Goal: Task Accomplishment & Management: Complete application form

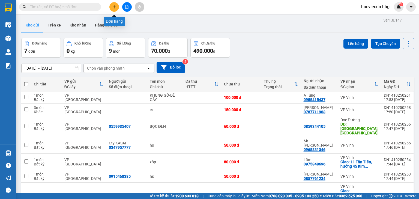
click at [112, 6] on button at bounding box center [114, 7] width 10 height 10
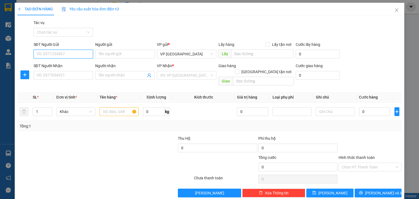
click at [83, 55] on input "SĐT Người Gửi" at bounding box center [63, 54] width 59 height 9
type input "0934966316"
click at [75, 66] on div "0934966316 - [GEOGRAPHIC_DATA]" at bounding box center [67, 65] width 61 height 6
type input "[PERSON_NAME]"
type input "0934966316"
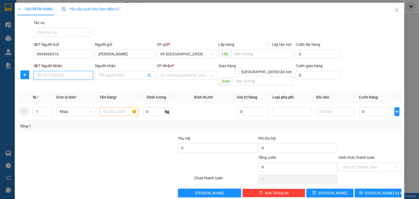
click at [74, 74] on input "SĐT Người Nhận" at bounding box center [63, 75] width 59 height 9
click at [73, 86] on div "0967856226 - Nhâm" at bounding box center [63, 86] width 52 height 6
type input "0967856226"
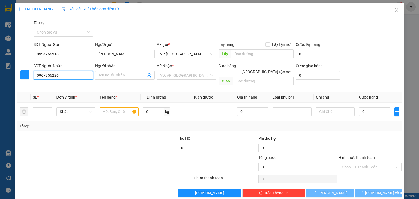
type input "Nhâm"
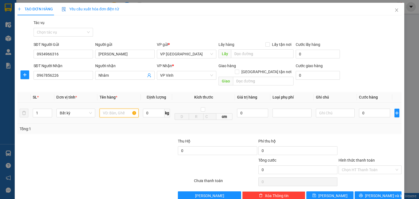
click at [123, 109] on input "text" at bounding box center [119, 113] width 39 height 9
type input "ct"
click at [373, 109] on input "0" at bounding box center [374, 113] width 31 height 9
type input "5"
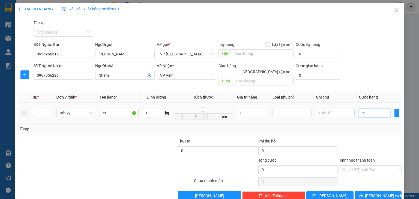
type input "5"
type input "50"
type input "500"
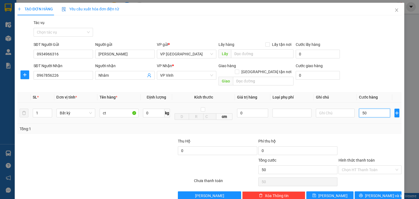
type input "500"
type input "5.000"
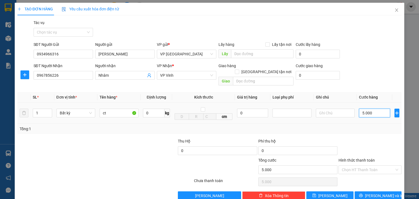
type input "50.000"
click at [374, 193] on span "[PERSON_NAME] và In" at bounding box center [384, 196] width 38 height 6
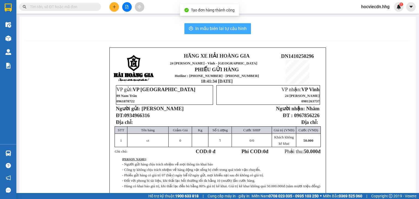
click at [228, 27] on span "In mẫu biên lai tự cấu hình" at bounding box center [220, 28] width 51 height 7
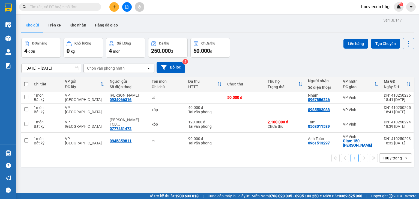
click at [113, 5] on icon "plus" at bounding box center [114, 7] width 4 height 4
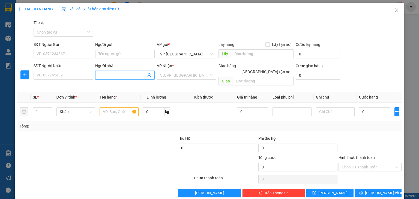
click at [123, 76] on input "Người nhận" at bounding box center [121, 75] width 47 height 6
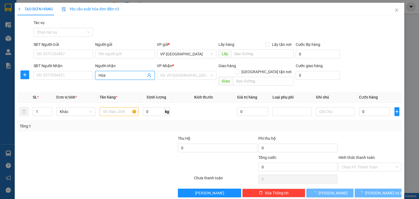
type input "Hòa P"
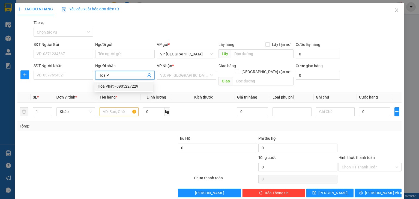
click at [125, 84] on div "Hòa Phát - 0905227229" at bounding box center [124, 86] width 52 height 6
type input "0905227229"
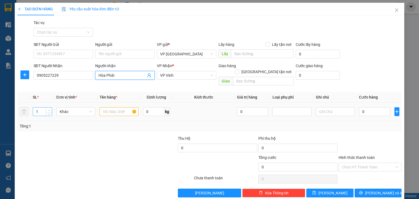
type input "Hòa Phát"
type input "2"
click at [48, 109] on icon "up" at bounding box center [49, 110] width 2 height 2
click at [122, 107] on input "text" at bounding box center [119, 111] width 39 height 9
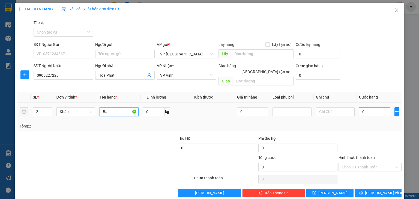
type input "Bạt"
click at [365, 107] on input "0" at bounding box center [374, 111] width 31 height 9
type input "1"
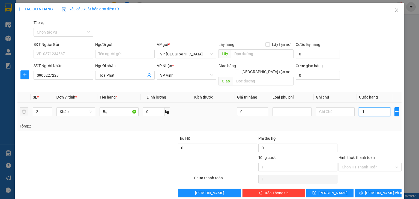
type input "11"
type input "110"
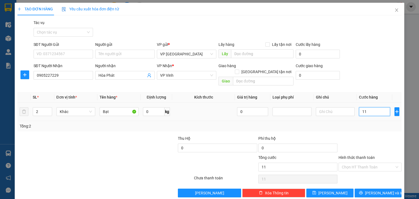
type input "110"
type input "1.100"
type input "11.000"
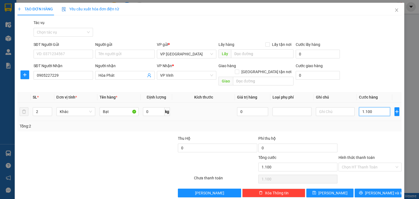
type input "11.000"
type input "110.000"
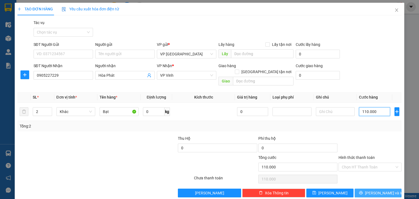
type input "110.000"
click at [363, 191] on icon "printer" at bounding box center [361, 193] width 4 height 4
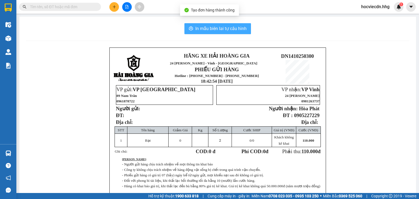
click at [200, 26] on span "In mẫu biên lai tự cấu hình" at bounding box center [220, 28] width 51 height 7
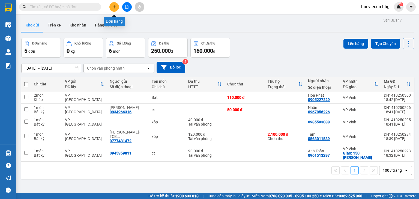
click at [115, 7] on icon "plus" at bounding box center [114, 7] width 3 height 0
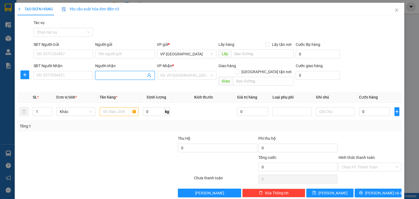
click at [124, 75] on input "Người nhận" at bounding box center [121, 75] width 47 height 6
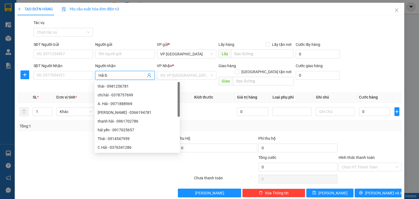
type input "Hải bạ"
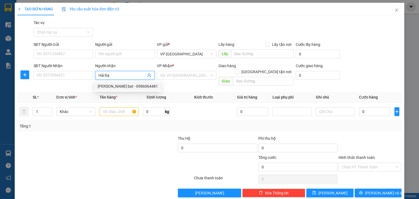
click at [125, 88] on div "[PERSON_NAME] bạt - 0986064481" at bounding box center [128, 86] width 60 height 6
type input "0986064481"
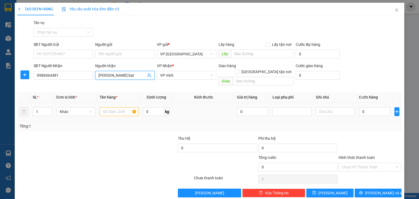
type input "[PERSON_NAME] bạt"
click at [123, 107] on input "text" at bounding box center [119, 111] width 39 height 9
type input "bạt"
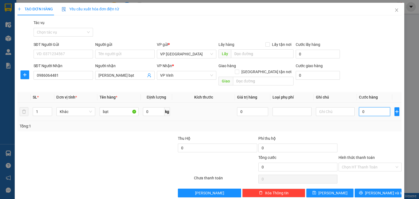
click at [368, 107] on input "0" at bounding box center [374, 111] width 31 height 9
type input "4"
type input "40"
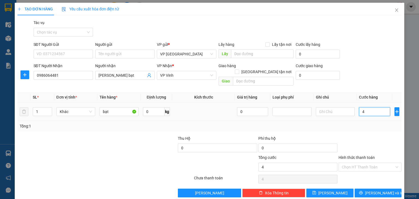
type input "40"
type input "400"
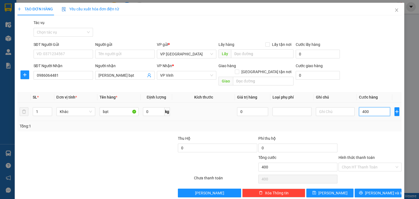
type input "4.000"
type input "40.000"
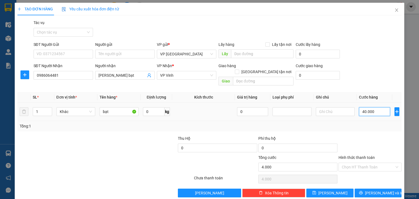
type input "40.000"
click at [366, 163] on input "Hình thức thanh toán" at bounding box center [368, 167] width 53 height 8
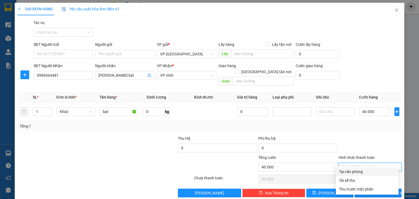
click at [362, 170] on div "Tại văn phòng" at bounding box center [367, 172] width 56 height 6
type input "0"
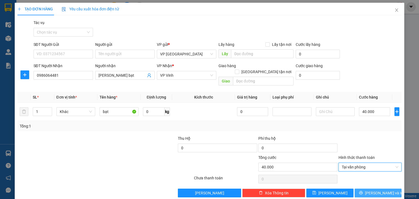
click at [364, 188] on button "[PERSON_NAME] và In" at bounding box center [377, 192] width 47 height 9
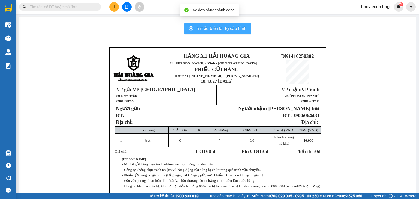
click at [226, 26] on span "In mẫu biên lai tự cấu hình" at bounding box center [220, 28] width 51 height 7
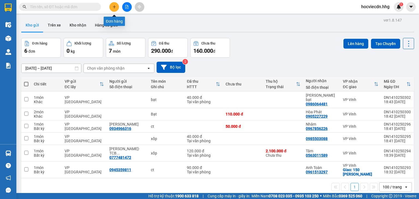
click at [115, 7] on icon "plus" at bounding box center [114, 7] width 4 height 4
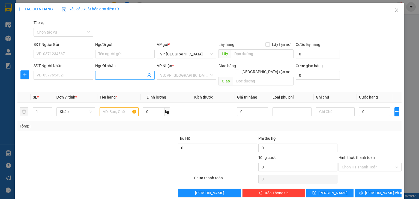
click at [105, 76] on input "Người nhận" at bounding box center [121, 75] width 47 height 6
type input "D"
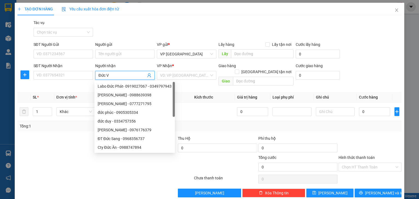
type input "[PERSON_NAME]"
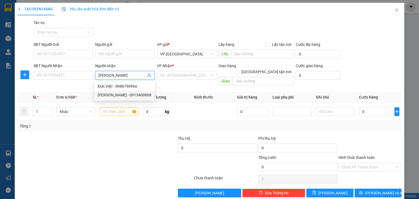
click at [118, 97] on div "[PERSON_NAME] - 0913400808" at bounding box center [125, 95] width 54 height 6
type input "0913400808"
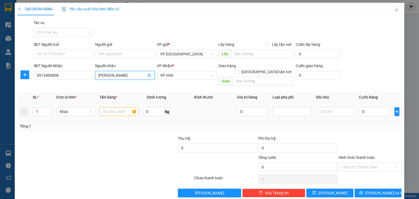
type input "[PERSON_NAME]"
click at [121, 107] on input "text" at bounding box center [119, 111] width 39 height 9
type input "bạt"
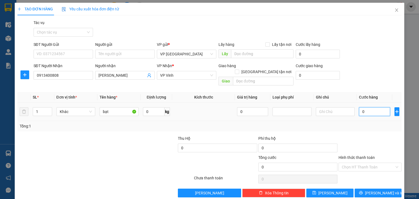
click at [369, 107] on input "0" at bounding box center [374, 111] width 31 height 9
type input "5"
type input "50"
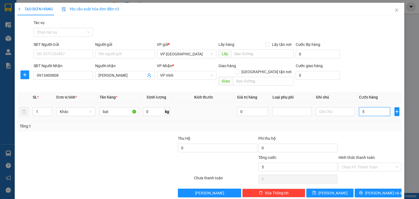
type input "50"
type input "500"
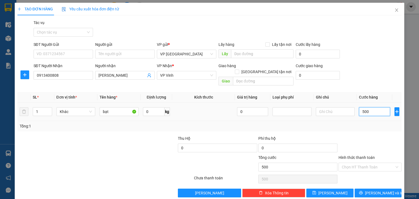
type input "5.000"
type input "50.000"
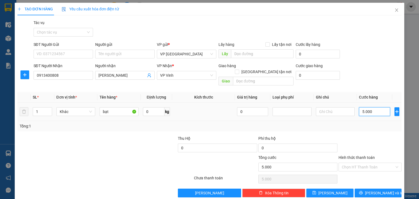
type input "50.000"
click at [382, 190] on span "[PERSON_NAME] và In" at bounding box center [384, 193] width 38 height 6
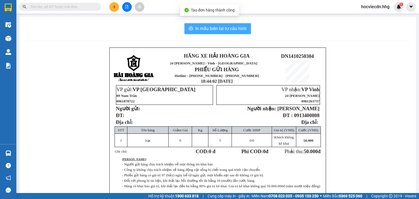
click at [208, 29] on span "In mẫu biên lai tự cấu hình" at bounding box center [220, 28] width 51 height 7
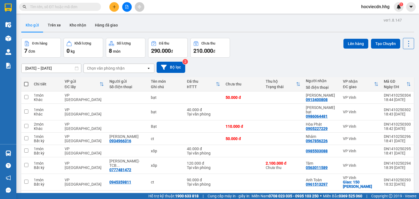
click at [113, 7] on icon "plus" at bounding box center [114, 7] width 3 height 0
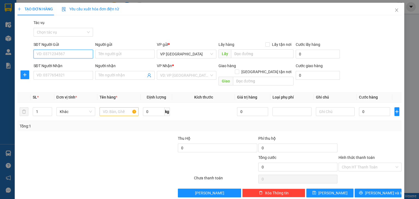
click at [63, 54] on input "SĐT Người Gửi" at bounding box center [63, 54] width 59 height 9
click at [79, 52] on input "SĐT Người Gửi" at bounding box center [63, 54] width 59 height 9
type input "0348452755"
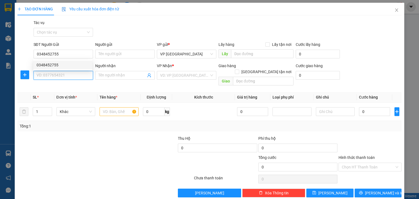
click at [57, 76] on input "SĐT Người Nhận" at bounding box center [63, 75] width 59 height 9
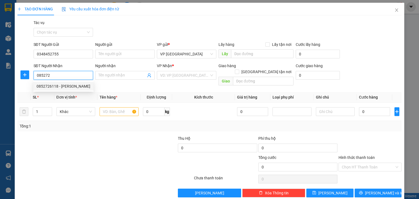
click at [67, 89] on div "0852726118 - [PERSON_NAME]" at bounding box center [63, 86] width 60 height 9
type input "0852726118"
type input "[PERSON_NAME]"
type input "Cầu Yên Xuân Mới"
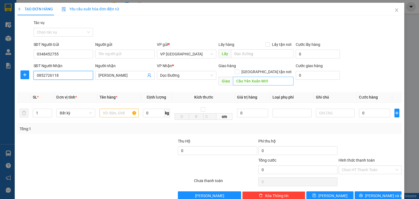
type input "0852726118"
click at [281, 77] on input "Cầu Yên Xuân Mới" at bounding box center [263, 81] width 61 height 9
click at [192, 70] on div "VP Nhận *" at bounding box center [186, 67] width 59 height 8
click at [196, 72] on span "Dọc Đường" at bounding box center [186, 75] width 53 height 8
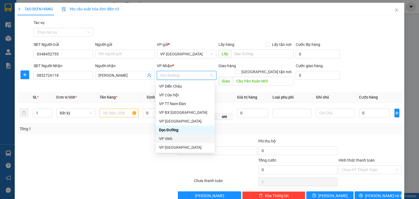
click at [200, 139] on div "VP Vinh" at bounding box center [185, 139] width 52 height 6
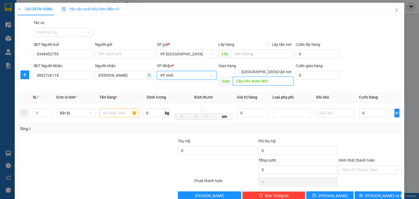
click at [269, 77] on input "Cầu Yên Xuân Mới" at bounding box center [263, 81] width 61 height 9
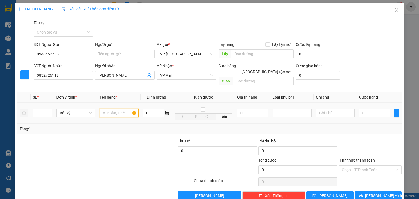
click at [126, 109] on input "text" at bounding box center [119, 113] width 39 height 9
type input "Carton"
click at [44, 109] on input "1" at bounding box center [42, 113] width 19 height 8
type input "8"
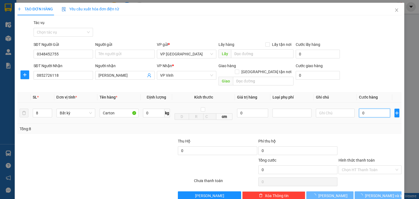
click at [371, 109] on input "0" at bounding box center [374, 113] width 31 height 9
type input "2"
type input "24"
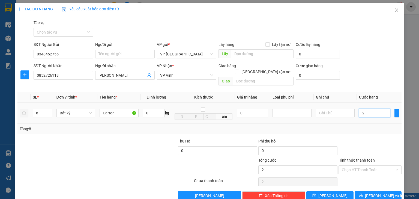
type input "24"
type input "240"
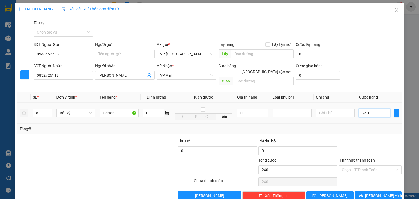
type input "2.400"
type input "24.000"
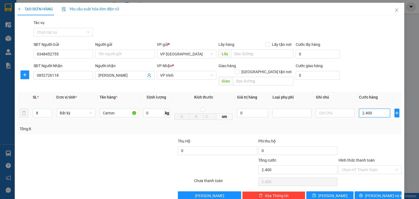
type input "24.000"
type input "240.000"
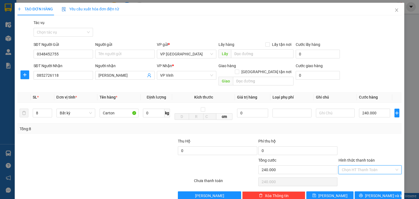
click at [381, 166] on input "Hình thức thanh toán" at bounding box center [368, 170] width 53 height 8
click at [375, 175] on div "Tại văn phòng" at bounding box center [367, 174] width 56 height 6
type input "0"
click at [387, 191] on button "[PERSON_NAME] và In" at bounding box center [377, 195] width 47 height 9
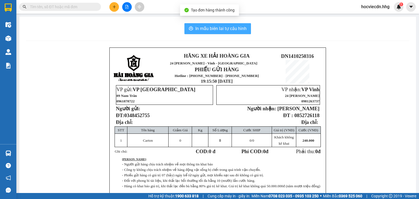
click at [229, 27] on span "In mẫu biên lai tự cấu hình" at bounding box center [220, 28] width 51 height 7
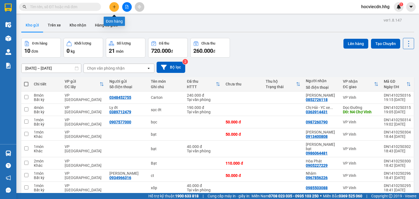
click at [115, 5] on icon "plus" at bounding box center [114, 7] width 4 height 4
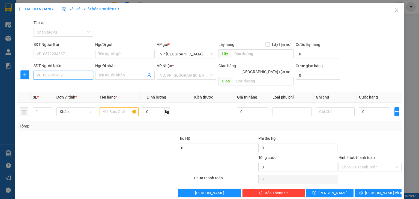
click at [85, 73] on input "SĐT Người Nhận" at bounding box center [63, 75] width 59 height 9
type input "0813798798"
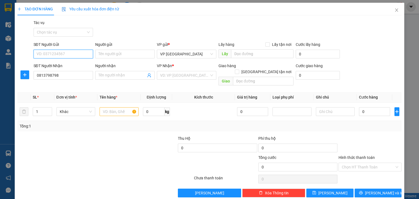
click at [86, 58] on input "SĐT Người Gửi" at bounding box center [63, 54] width 59 height 9
click at [87, 56] on input "SĐT Người Gửi" at bounding box center [63, 54] width 59 height 9
type input "0"
type input "0983448928"
click at [83, 66] on div "0983448928 - em Long" at bounding box center [63, 65] width 52 height 6
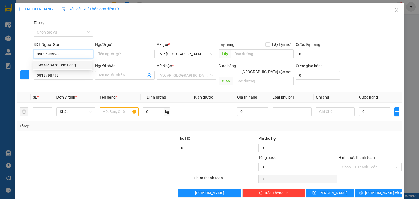
type input "em Long"
type input "0983448928"
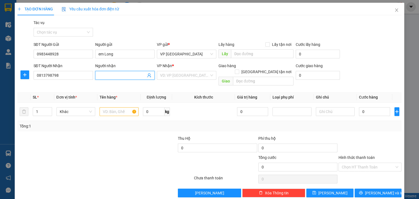
click at [133, 75] on input "Người nhận" at bounding box center [121, 75] width 47 height 6
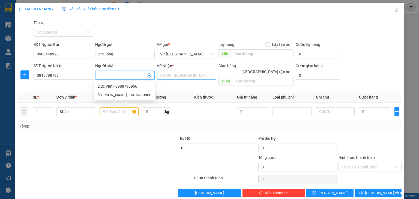
click at [178, 74] on input "search" at bounding box center [184, 75] width 49 height 8
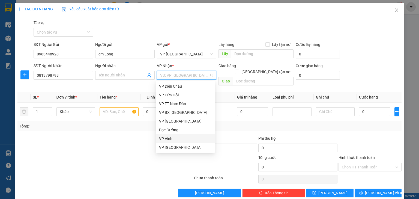
click at [174, 137] on div "VP Vinh" at bounding box center [185, 139] width 52 height 6
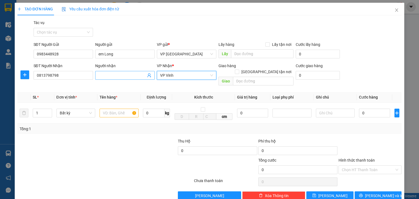
click at [120, 76] on input "Người nhận" at bounding box center [121, 75] width 47 height 6
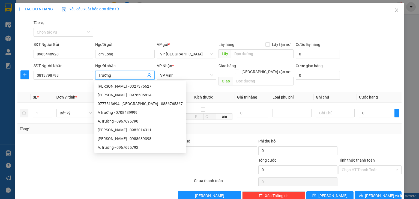
type input "Trường"
click at [187, 92] on th "Kích thước" at bounding box center [203, 97] width 63 height 11
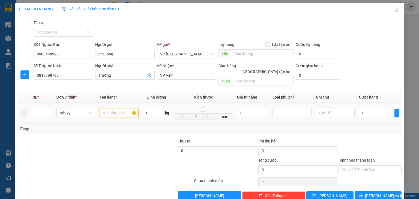
click at [125, 109] on input "text" at bounding box center [119, 113] width 39 height 9
type input "Xốp"
click at [372, 109] on input "0" at bounding box center [374, 113] width 31 height 9
type input "5"
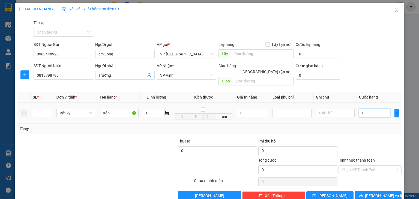
type input "5"
type input "50"
type input "500"
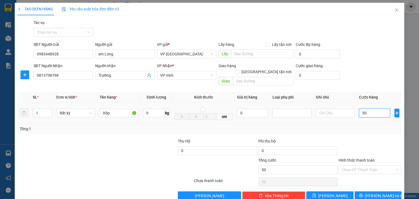
type input "500"
type input "5.000"
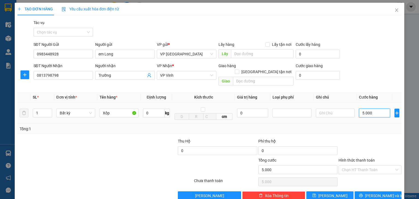
type input "50.000"
click at [355, 166] on input "Hình thức thanh toán" at bounding box center [368, 170] width 53 height 8
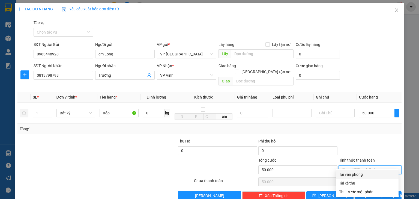
click at [360, 171] on div "Tại văn phòng" at bounding box center [367, 174] width 63 height 9
type input "0"
click at [375, 191] on button "[PERSON_NAME] và In" at bounding box center [377, 195] width 47 height 9
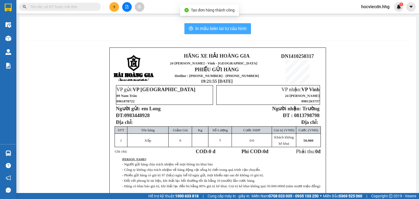
click at [221, 26] on span "In mẫu biên lai tự cấu hình" at bounding box center [220, 28] width 51 height 7
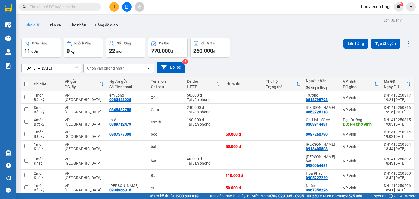
click at [119, 7] on div at bounding box center [126, 7] width 41 height 10
click at [116, 7] on button at bounding box center [114, 7] width 10 height 10
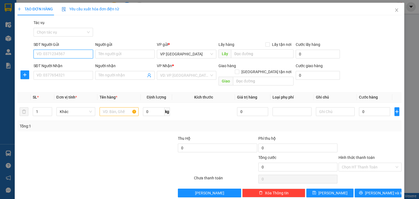
click at [80, 55] on input "SĐT Người Gửi" at bounding box center [63, 54] width 59 height 9
type input "0348452755"
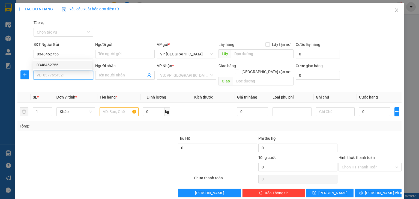
click at [87, 79] on input "SĐT Người Nhận" at bounding box center [63, 75] width 59 height 9
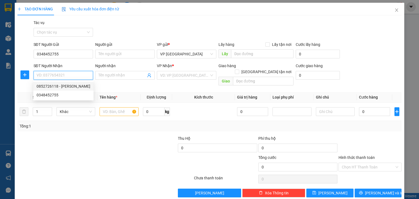
click at [83, 83] on div "0852726118 - [PERSON_NAME]" at bounding box center [64, 86] width 54 height 6
type input "0852726118"
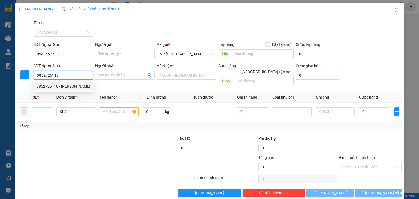
type input "[PERSON_NAME]"
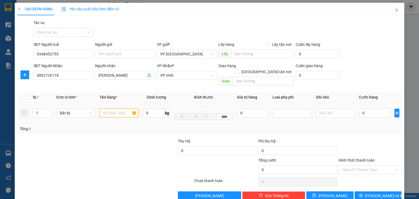
click at [116, 109] on input "text" at bounding box center [119, 113] width 39 height 9
type input "Carton+bao sọc"
click at [374, 109] on input "0" at bounding box center [374, 113] width 31 height 9
type input "2"
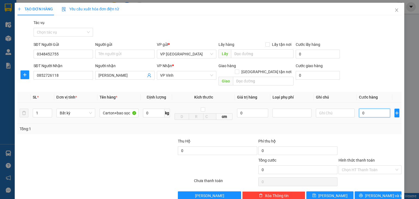
type input "2"
type input "27"
type input "270"
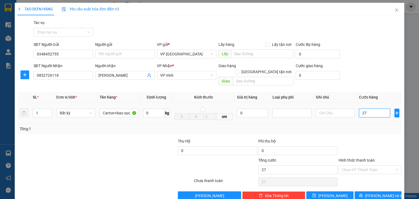
type input "270"
type input "2.700"
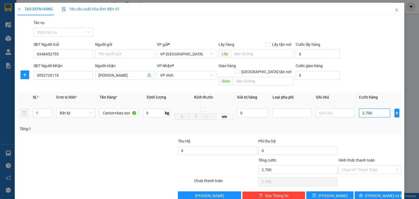
type input "27.000"
type input "270.000"
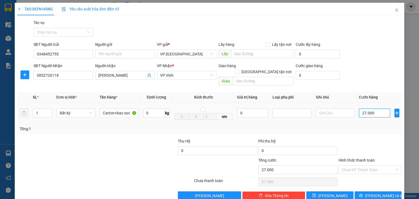
type input "270.000"
click at [375, 169] on div "Hình thức thanh toán Chọn HT Thanh Toán" at bounding box center [369, 166] width 63 height 19
click at [374, 166] on input "Hình thức thanh toán" at bounding box center [368, 170] width 53 height 8
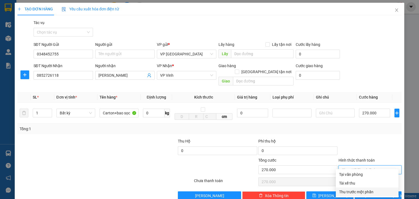
click at [358, 191] on div "Thu trước một phần" at bounding box center [367, 192] width 56 height 6
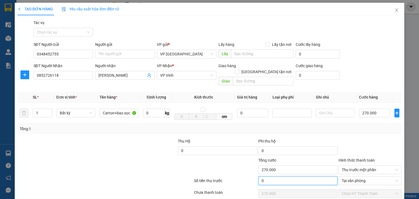
click at [297, 176] on input "0" at bounding box center [297, 180] width 79 height 9
type input "1"
type input "269.999"
type input "0"
type input "270.000"
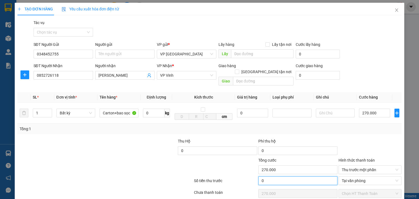
type input "2"
type input "269.998"
type input "24"
type input "269.976"
type input "240"
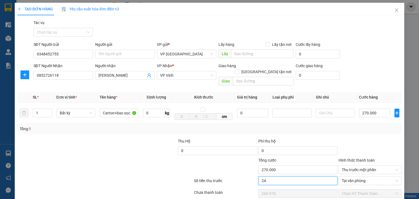
type input "269.760"
type input "2.400"
type input "267.600"
type input "24.000"
type input "246.000"
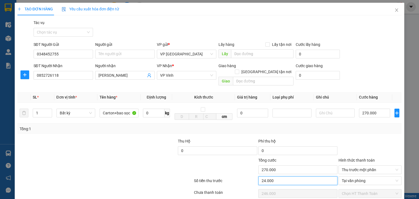
type input "240.000"
type input "30.000"
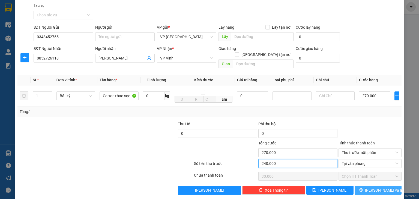
type input "240.000"
click at [373, 187] on span "[PERSON_NAME] và In" at bounding box center [384, 190] width 38 height 6
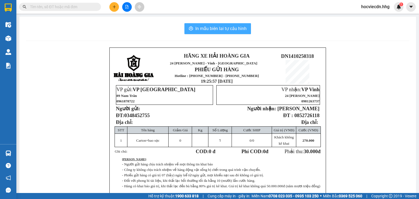
click at [220, 29] on span "In mẫu biên lai tự cấu hình" at bounding box center [220, 28] width 51 height 7
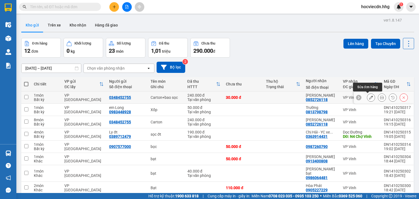
click at [369, 96] on icon at bounding box center [371, 97] width 4 height 4
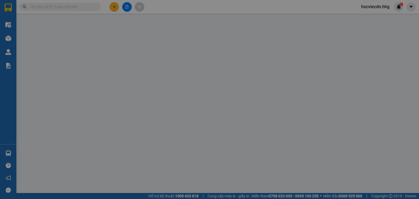
type input "0348452755"
type input "0852726118"
type input "[PERSON_NAME]"
type input "0"
type input "270.000"
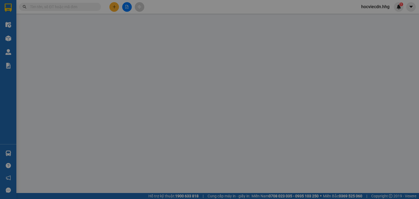
type input "240.000"
type input "30.000"
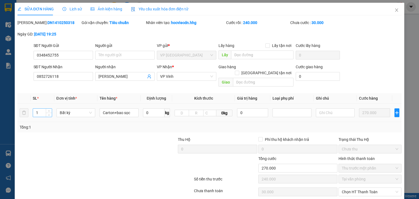
click at [42, 109] on input "1" at bounding box center [42, 113] width 19 height 8
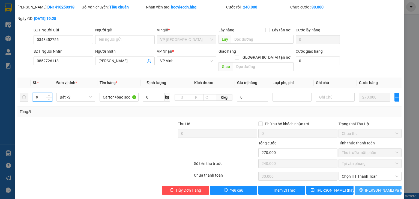
type input "9"
click at [376, 187] on span "[PERSON_NAME] và In" at bounding box center [384, 190] width 38 height 6
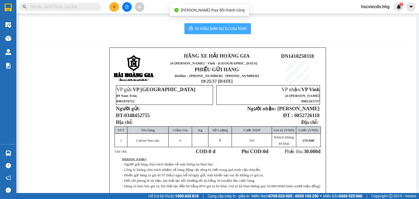
click at [242, 25] on button "In mẫu biên lai tự cấu hình" at bounding box center [217, 28] width 67 height 11
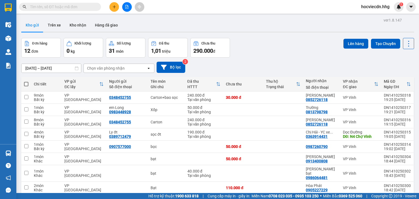
click at [262, 54] on div "Đơn hàng 12 đơn Khối lượng 0 kg Số lượng 31 món Đã thu 1,01 triệu Chưa thu 290.…" at bounding box center [217, 48] width 393 height 20
click at [402, 97] on icon at bounding box center [404, 97] width 4 height 4
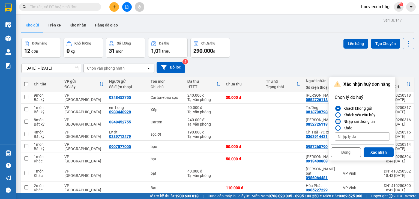
click at [362, 120] on div "Nhập sai thông tin" at bounding box center [358, 121] width 34 height 7
click at [335, 121] on input "Nhập sai thông tin" at bounding box center [335, 121] width 0 height 0
click at [377, 149] on button "Xác nhận" at bounding box center [378, 152] width 30 height 10
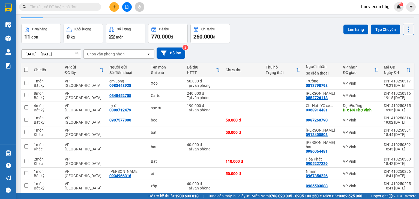
scroll to position [22, 0]
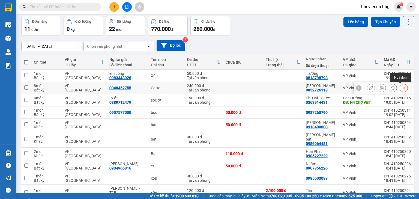
click at [402, 88] on icon at bounding box center [404, 88] width 4 height 4
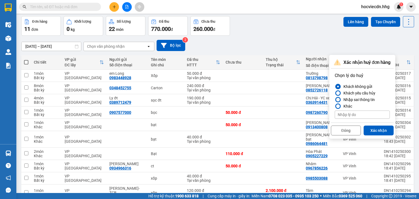
click at [363, 100] on div "Nhập sai thông tin" at bounding box center [358, 99] width 34 height 7
click at [335, 100] on input "Nhập sai thông tin" at bounding box center [335, 100] width 0 height 0
click at [373, 127] on button "Xác nhận" at bounding box center [378, 130] width 30 height 10
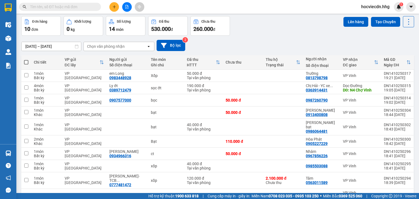
click at [223, 41] on div "12/10/2025 – 14/10/2025 Press the down arrow key to interact with the calendar …" at bounding box center [217, 45] width 393 height 11
click at [410, 19] on button at bounding box center [408, 21] width 11 height 11
drag, startPoint x: 356, startPoint y: 42, endPoint x: 356, endPoint y: 32, distance: 10.1
click at [356, 38] on div "12/10/2025 – 14/10/2025 Press the down arrow key to interact with the calendar …" at bounding box center [217, 45] width 393 height 19
click at [114, 9] on button at bounding box center [114, 7] width 10 height 10
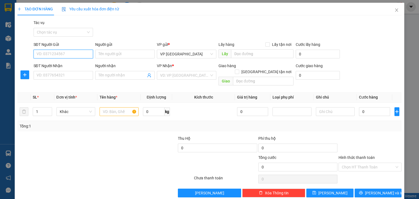
click at [92, 53] on input "SĐT Người Gửi" at bounding box center [63, 54] width 59 height 9
click at [86, 53] on input "SĐT Người Gửi" at bounding box center [63, 54] width 59 height 9
click at [83, 64] on div "0348452755" at bounding box center [63, 65] width 52 height 6
type input "0348452755"
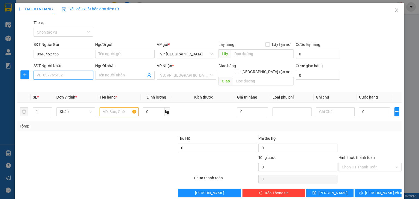
click at [83, 71] on input "SĐT Người Nhận" at bounding box center [63, 75] width 59 height 9
click at [87, 87] on div "0852726118 - [PERSON_NAME]" at bounding box center [64, 86] width 54 height 6
type input "0852726118"
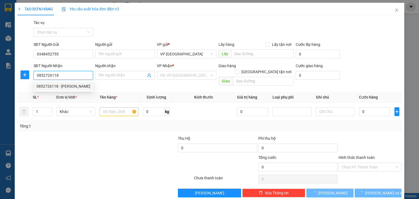
type input "[PERSON_NAME]"
type input "Cầu Yên Xuân Mới"
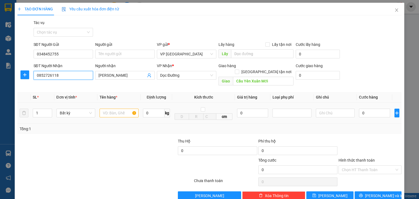
type input "0852726118"
click at [129, 109] on input "text" at bounding box center [119, 113] width 39 height 9
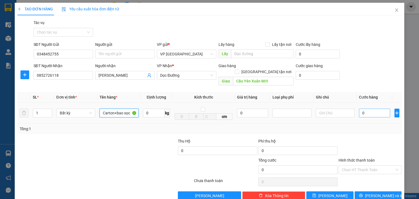
type input "Carton+bao sọc"
click at [365, 109] on input "0" at bounding box center [374, 113] width 31 height 9
drag, startPoint x: 48, startPoint y: 108, endPoint x: 45, endPoint y: 107, distance: 3.2
click at [47, 113] on span "down" at bounding box center [48, 114] width 3 height 3
click at [43, 109] on input "1" at bounding box center [42, 113] width 19 height 8
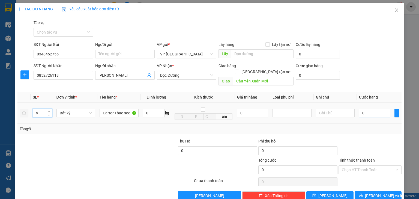
type input "9"
click at [383, 109] on input "0" at bounding box center [374, 113] width 31 height 9
type input "1"
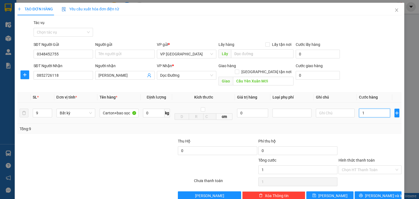
type input "0"
type input "02"
type input "2"
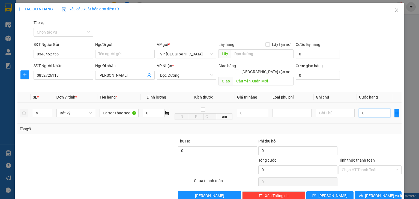
type input "2"
type input "027"
type input "27"
type input "0.270"
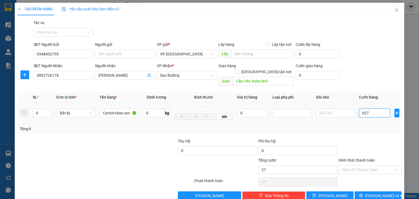
type input "270"
type input "02.700"
type input "2.700"
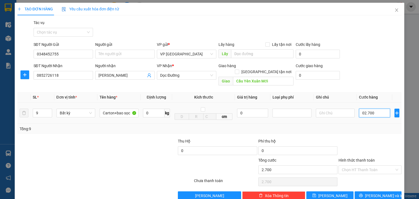
type input "027.000"
type input "27.000"
type input "0.270.000"
type input "270.000"
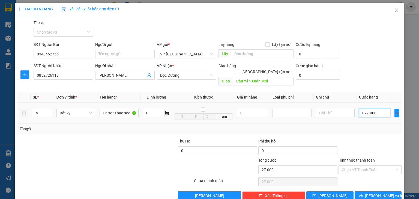
type input "270.000"
click at [384, 166] on input "Hình thức thanh toán" at bounding box center [368, 170] width 53 height 8
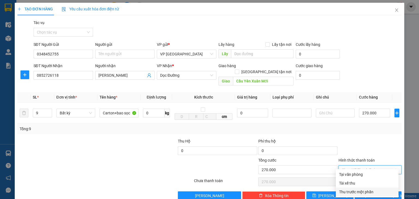
click at [376, 189] on div "Thu trước một phần" at bounding box center [367, 192] width 56 height 6
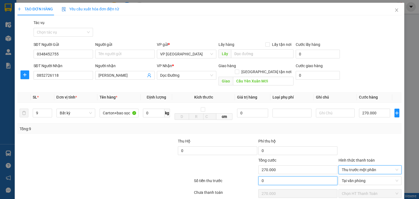
click at [314, 176] on input "0" at bounding box center [297, 180] width 79 height 9
type input "2"
type input "269.998"
type input "24"
type input "269.976"
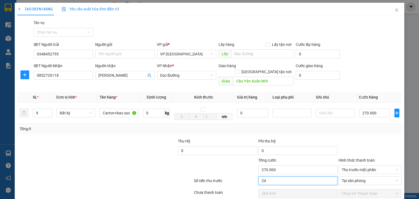
type input "240"
type input "269.760"
type input "2.400"
type input "267.600"
type input "24.000"
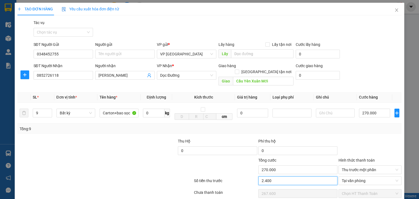
type input "246.000"
type input "240.000"
type input "30.000"
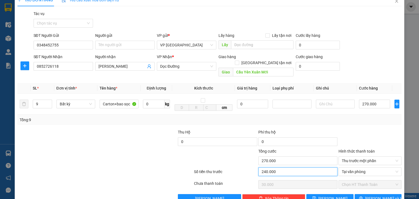
scroll to position [17, 0]
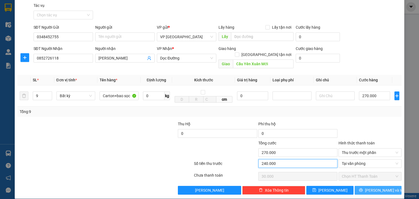
type input "240.000"
click at [371, 187] on span "[PERSON_NAME] và In" at bounding box center [384, 190] width 38 height 6
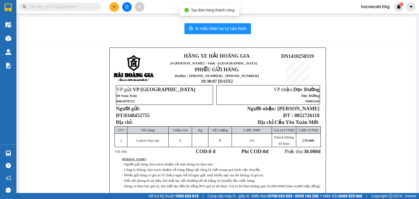
click at [236, 35] on div "In mẫu biên lai tự cấu hình HÃNG XE HẢI HOÀNG GIA 24 Lê Ninh - Vinh - Nghệ An P…" at bounding box center [217, 127] width 396 height 221
click at [239, 31] on span "In mẫu biên lai tự cấu hình" at bounding box center [220, 28] width 51 height 7
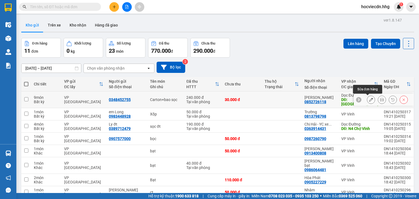
click at [369, 98] on icon at bounding box center [371, 100] width 4 height 4
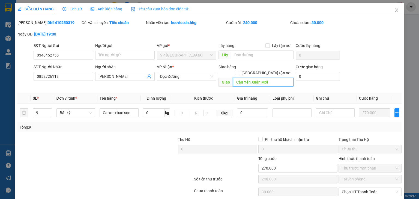
click at [276, 78] on input "Cầu Yên Xuân Mới" at bounding box center [263, 82] width 61 height 9
click at [189, 76] on span "Dọc Đường" at bounding box center [186, 76] width 53 height 8
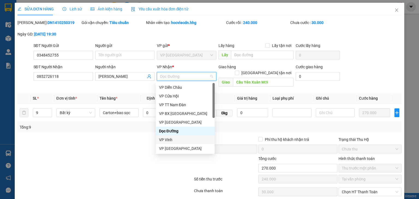
click at [183, 140] on div "VP Vinh" at bounding box center [185, 140] width 52 height 6
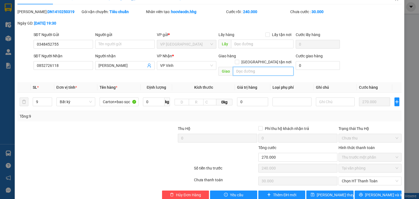
scroll to position [16, 0]
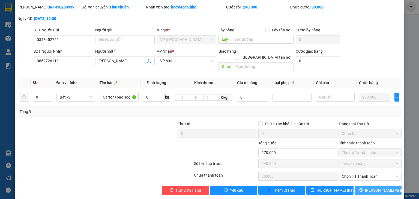
drag, startPoint x: 376, startPoint y: 181, endPoint x: 373, endPoint y: 145, distance: 35.9
click at [373, 146] on div "Total Paid Fee 240.000 Total UnPaid Fee 30.000 Cash Collection Total Fee Mã ĐH:…" at bounding box center [209, 99] width 384 height 190
click at [339, 187] on span "Lưu thay đổi" at bounding box center [339, 190] width 44 height 6
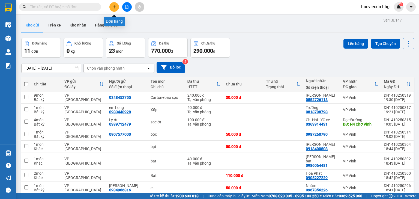
click at [113, 5] on button at bounding box center [114, 7] width 10 height 10
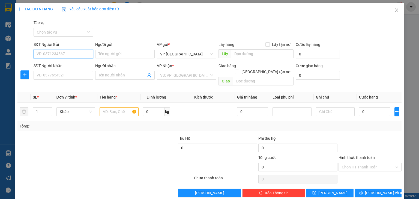
click at [67, 55] on input "SĐT Người Gửi" at bounding box center [63, 54] width 59 height 9
click at [78, 65] on div "0386947866 - Trang" at bounding box center [63, 65] width 52 height 6
type input "0386947866"
type input "Trang"
type input "0386947866"
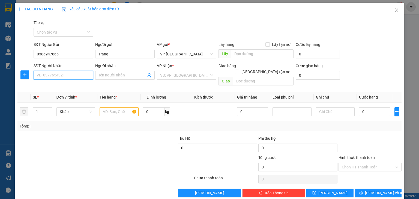
click at [74, 74] on input "SĐT Người Nhận" at bounding box center [63, 75] width 59 height 9
type input "0968743931"
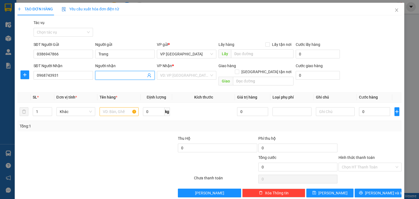
click at [121, 73] on input "Người nhận" at bounding box center [121, 75] width 47 height 6
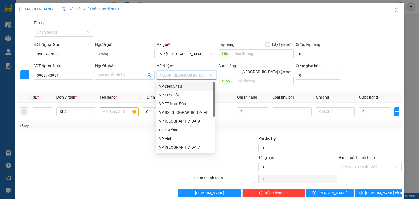
click at [197, 73] on input "search" at bounding box center [184, 75] width 49 height 8
click at [187, 125] on div "Dọc Đường" at bounding box center [185, 129] width 59 height 9
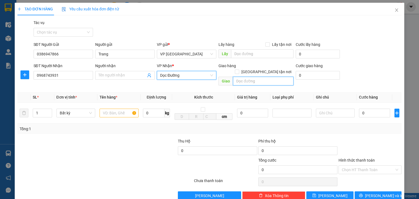
click at [248, 77] on input "text" at bounding box center [263, 81] width 61 height 9
click at [239, 77] on input "N$ Khai Sơn" at bounding box center [263, 81] width 61 height 9
click at [265, 77] on input "N4 Khai Sơn" at bounding box center [263, 81] width 61 height 9
type input "N4 Khai Sơn, Anh Sơn"
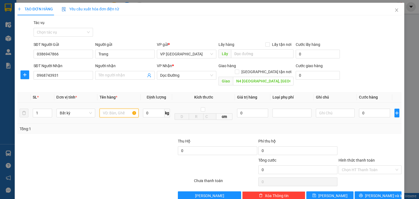
click at [110, 109] on input "text" at bounding box center [119, 113] width 39 height 9
type input "b"
type input "túi trắng"
click at [377, 109] on input "0" at bounding box center [374, 113] width 31 height 9
click at [378, 109] on input "0" at bounding box center [374, 113] width 31 height 9
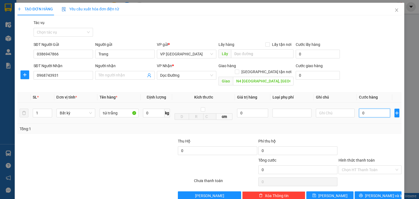
type input "04"
type input "4"
type input "040"
type input "40"
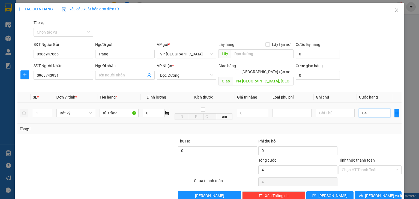
type input "40"
type input "0.400"
type input "400"
type input "04.000"
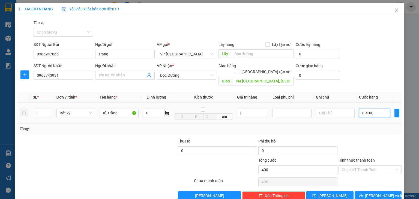
type input "4.000"
type input "040.000"
type input "40.000"
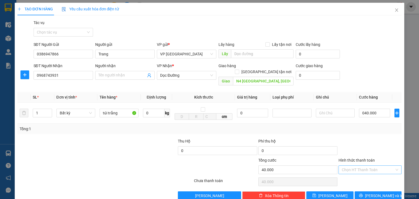
type input "40.000"
click at [373, 166] on input "Hình thức thanh toán" at bounding box center [368, 170] width 53 height 8
click at [347, 173] on div "Tại văn phòng" at bounding box center [367, 174] width 56 height 6
type input "0"
click at [372, 193] on span "[PERSON_NAME] và In" at bounding box center [384, 196] width 38 height 6
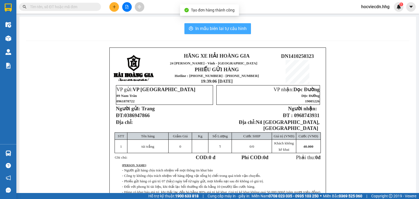
click at [240, 32] on button "In mẫu biên lai tự cấu hình" at bounding box center [217, 28] width 67 height 11
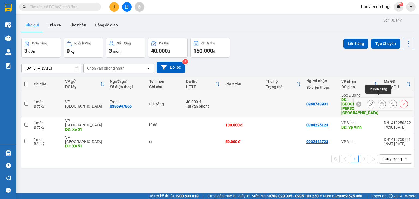
click at [380, 102] on icon at bounding box center [382, 104] width 4 height 4
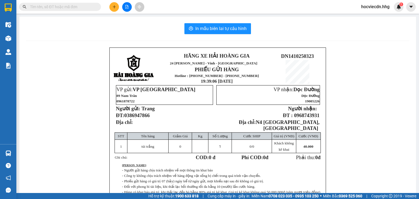
click at [283, 19] on div "In mẫu biên lai tự cấu hình HÃNG XE HẢI HOÀNG GIA 24 Lê Ninh - Vinh - Nghệ An P…" at bounding box center [217, 130] width 396 height 227
click at [210, 27] on span "In mẫu biên lai tự cấu hình" at bounding box center [220, 28] width 51 height 7
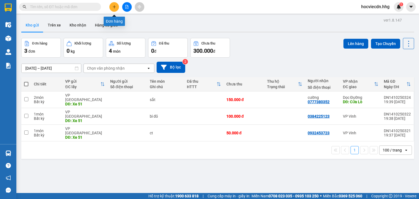
click at [112, 7] on button at bounding box center [114, 7] width 10 height 10
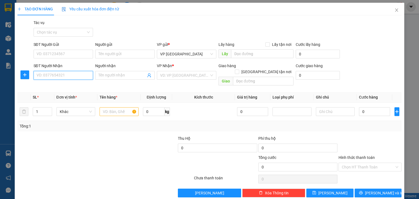
click at [81, 75] on input "SĐT Người Nhận" at bounding box center [63, 75] width 59 height 9
type input "0987036255"
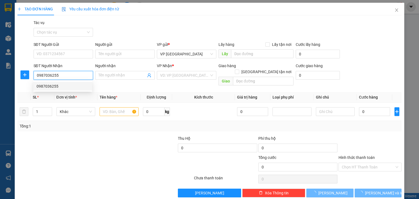
click at [77, 88] on div "0987036255" at bounding box center [63, 86] width 52 height 6
type input "Hà Tĩnh"
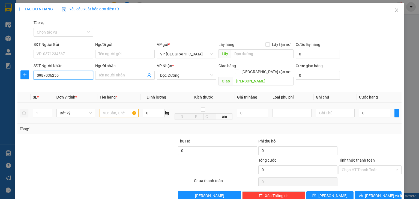
type input "0987036255"
click at [123, 109] on input "text" at bounding box center [119, 113] width 39 height 9
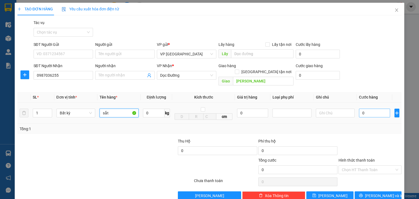
type input "sắt"
click at [365, 109] on input "0" at bounding box center [374, 113] width 31 height 9
type input "1"
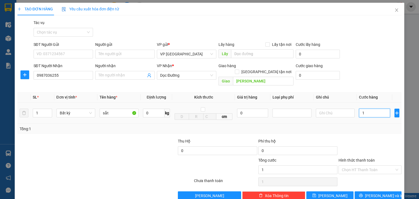
type input "10"
type input "100"
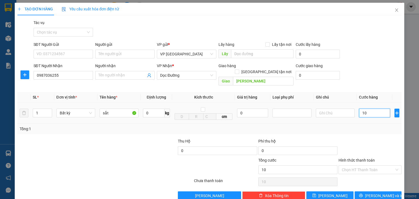
type input "100"
type input "1.000"
type input "10.000"
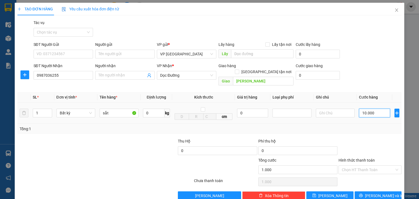
type input "10.000"
type input "100.000"
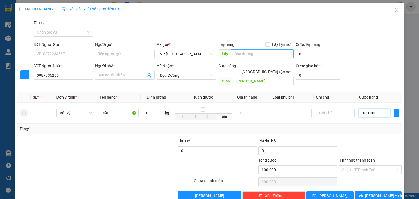
type input "100.000"
click at [246, 55] on input "text" at bounding box center [262, 53] width 62 height 9
drag, startPoint x: 247, startPoint y: 55, endPoint x: 231, endPoint y: 55, distance: 15.8
click at [231, 55] on input "XE 88" at bounding box center [262, 53] width 62 height 9
type input "XE 88"
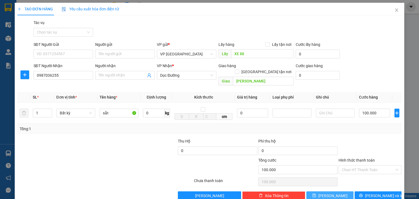
click at [333, 191] on button "[PERSON_NAME]" at bounding box center [329, 195] width 47 height 9
type input "0"
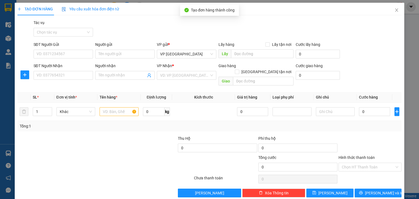
click at [256, 58] on div "Lấy" at bounding box center [255, 54] width 75 height 9
click at [255, 54] on input "text" at bounding box center [262, 53] width 62 height 9
paste input "XE 88"
type input "XE 88"
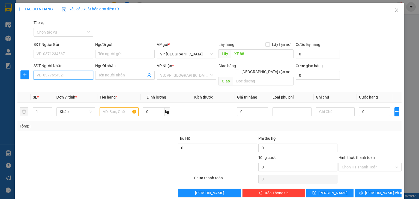
click at [78, 75] on input "SĐT Người Nhận" at bounding box center [63, 75] width 59 height 9
click at [86, 84] on div "0984897567 - Anh Nguyên" at bounding box center [67, 86] width 61 height 6
type input "0984897567"
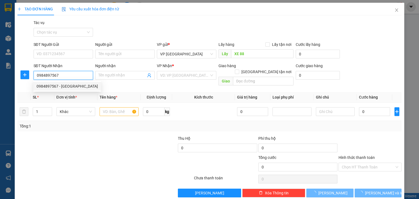
type input "Anh Nguyên"
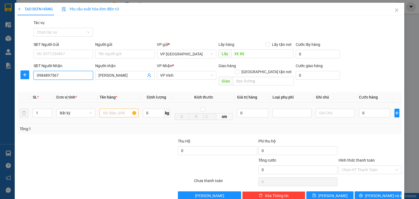
type input "0984897567"
click at [124, 110] on input "text" at bounding box center [119, 113] width 39 height 9
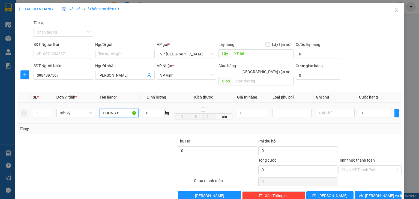
type input "PHONG BÌ"
click at [362, 109] on input "0" at bounding box center [374, 113] width 31 height 9
type input "5"
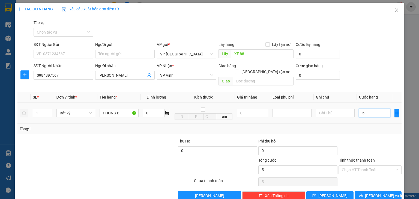
type input "50"
type input "500"
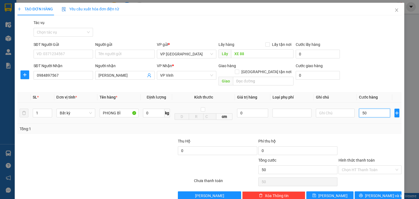
type input "500"
type input "5.000"
type input "50.000"
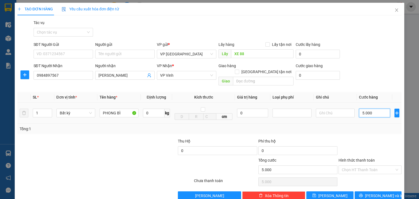
type input "50.000"
click at [367, 166] on input "Hình thức thanh toán" at bounding box center [368, 170] width 53 height 8
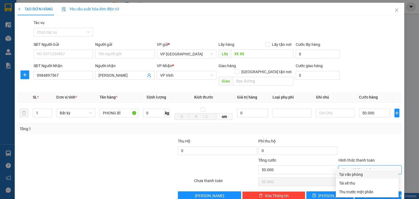
click at [356, 174] on div "Tại văn phòng" at bounding box center [367, 174] width 56 height 6
type input "0"
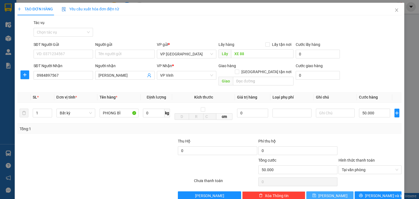
click at [339, 191] on button "[PERSON_NAME]" at bounding box center [329, 195] width 47 height 9
type input "0"
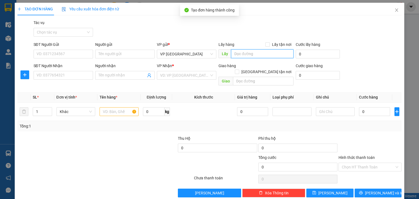
click at [253, 55] on input "text" at bounding box center [262, 53] width 62 height 9
paste input "XE 88"
type input "XE 88"
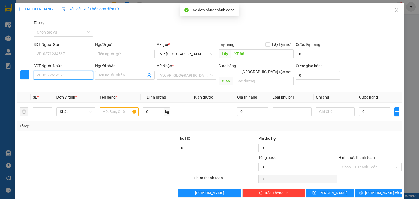
click at [78, 77] on input "SĐT Người Nhận" at bounding box center [63, 75] width 59 height 9
type input "0975997902"
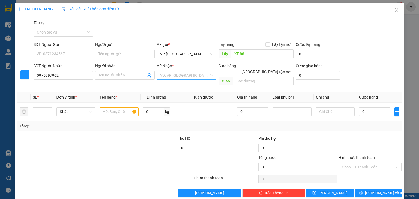
click at [176, 76] on input "search" at bounding box center [184, 75] width 49 height 8
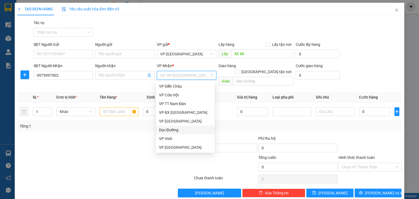
click at [180, 131] on div "Dọc Đường" at bounding box center [185, 130] width 52 height 6
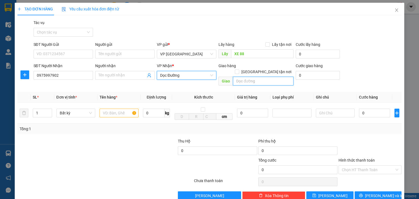
click at [248, 77] on input "text" at bounding box center [263, 81] width 61 height 9
type input "CẦU BẾN THỦY"
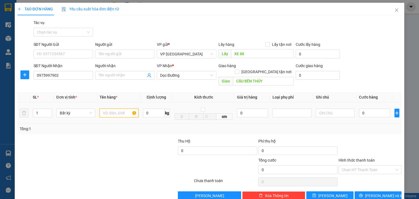
click at [122, 109] on input "text" at bounding box center [119, 113] width 39 height 9
type input "SỌT"
click at [375, 109] on input "0" at bounding box center [374, 113] width 31 height 9
type input "1"
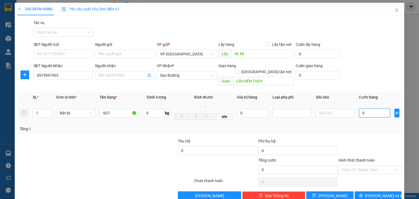
type input "1"
type input "10"
type input "100"
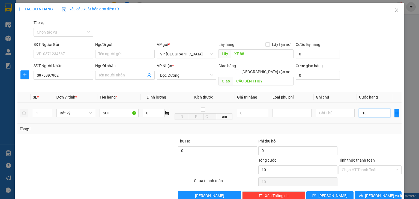
type input "100"
type input "1.000"
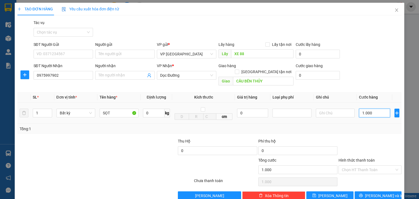
type input "10.000"
type input "100.000"
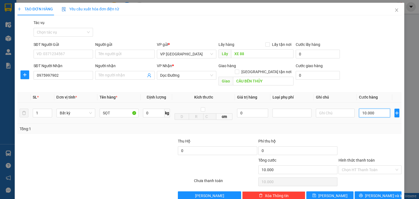
type input "100.000"
click at [336, 191] on button "[PERSON_NAME]" at bounding box center [329, 195] width 47 height 9
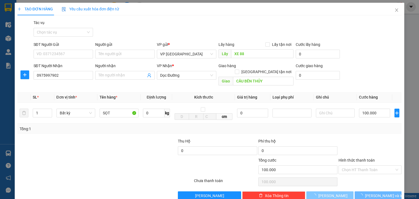
type input "0"
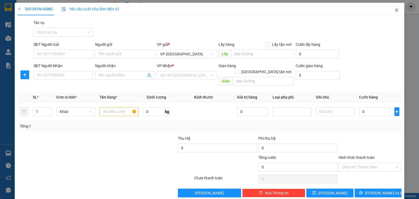
click at [393, 8] on span "Close" at bounding box center [396, 10] width 15 height 15
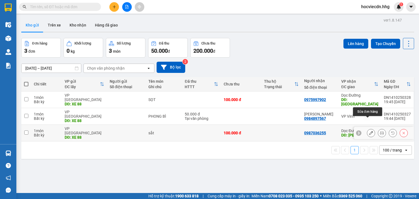
click at [369, 131] on icon at bounding box center [371, 133] width 4 height 4
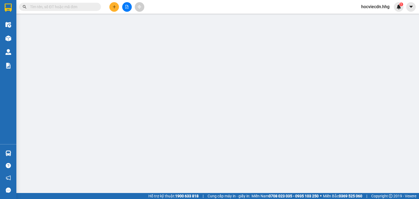
type input "XE 88"
type input "0987036255"
type input "Hà Tĩnh"
type input "0"
type input "100.000"
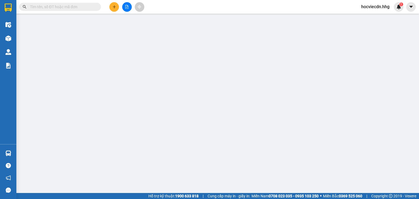
type input "100.000"
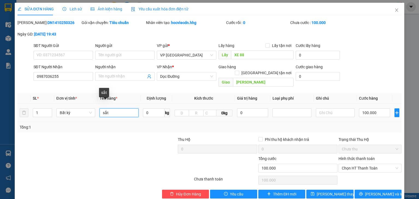
click at [115, 108] on input "sắt" at bounding box center [119, 112] width 39 height 9
type input "SỌT"
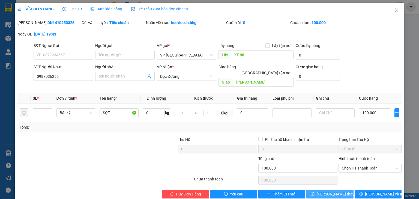
click at [337, 191] on span "Lưu thay đổi" at bounding box center [339, 194] width 44 height 6
